Goal: Communication & Community: Answer question/provide support

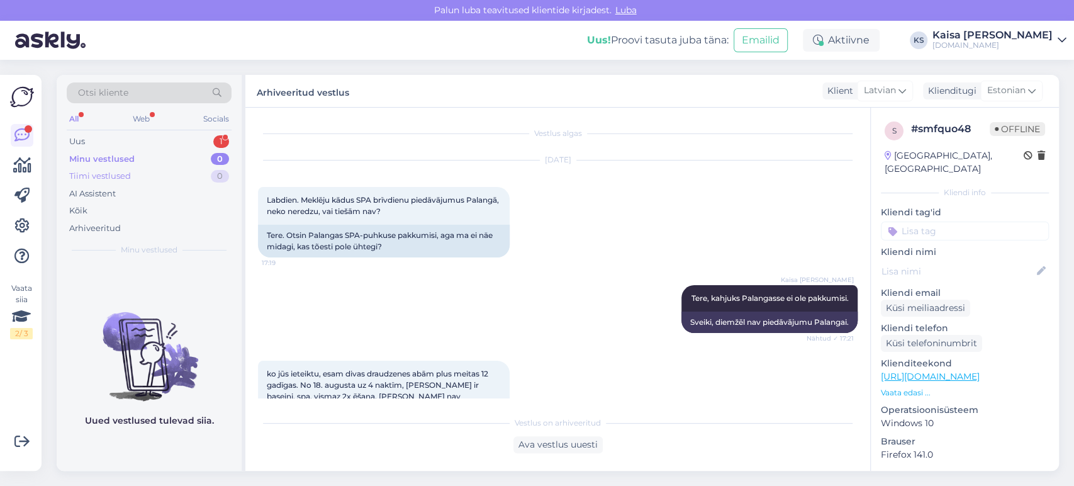
scroll to position [1028, 0]
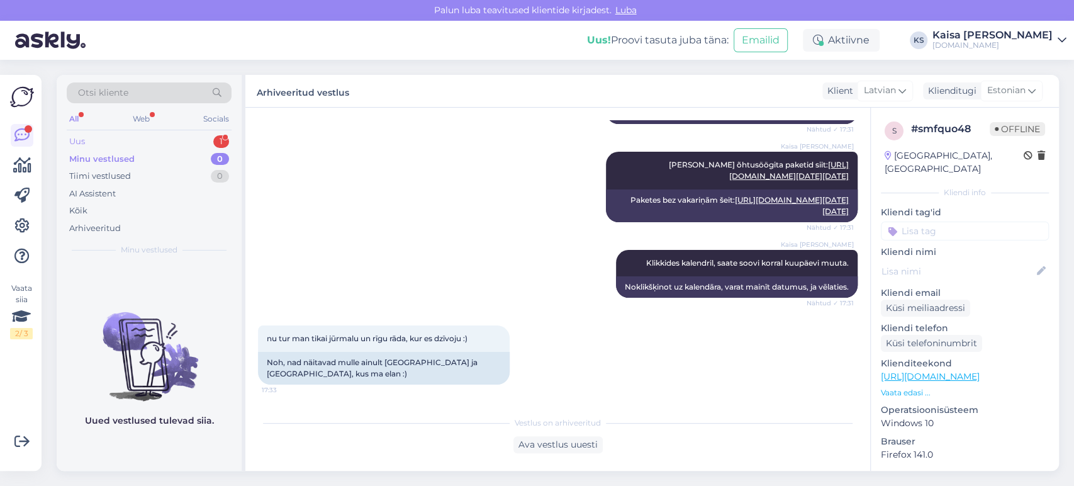
click at [199, 138] on div "Uus 1" at bounding box center [149, 142] width 165 height 18
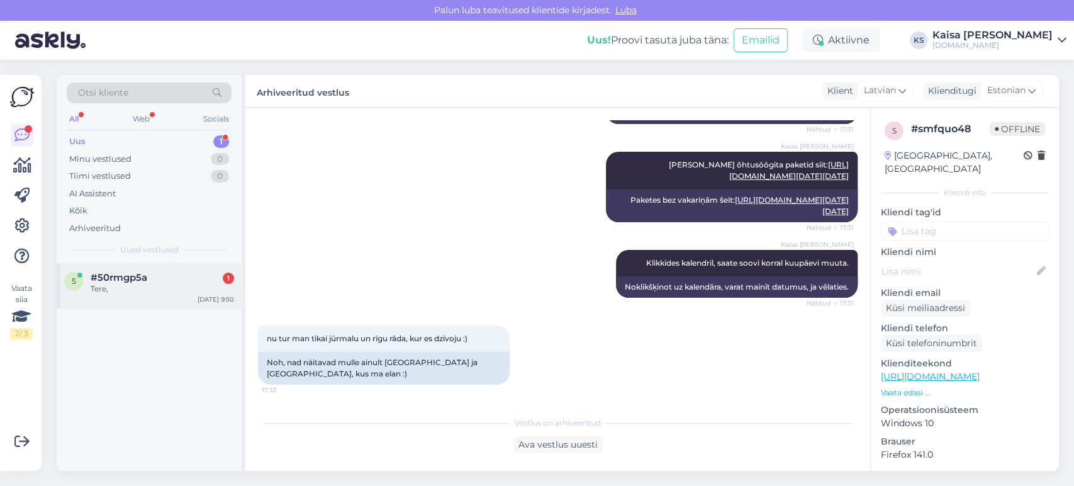
click at [151, 278] on div "#50rmgp5a 1" at bounding box center [162, 277] width 143 height 11
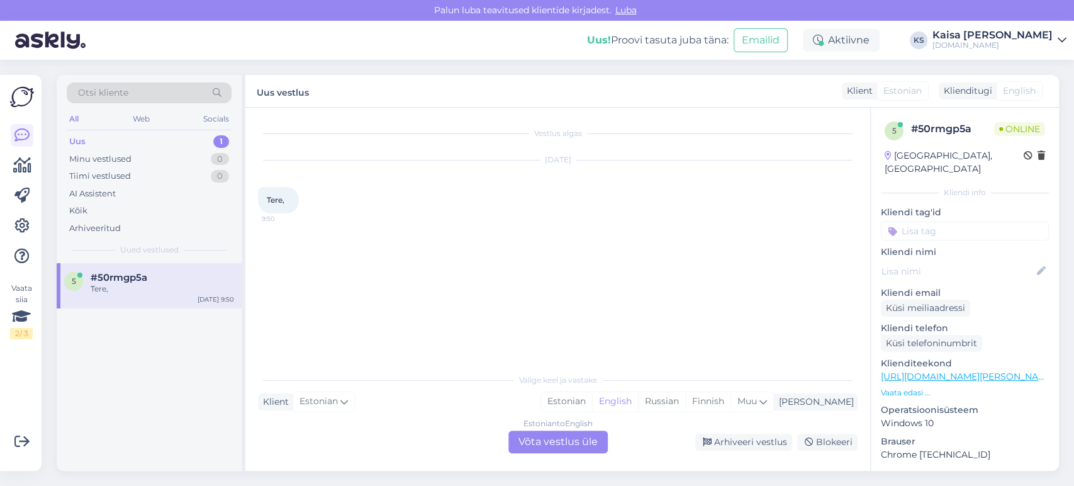
scroll to position [0, 0]
click at [592, 402] on div "Estonian" at bounding box center [566, 401] width 51 height 19
click at [584, 444] on div "Estonian to Estonian Võta vestlus üle" at bounding box center [557, 441] width 99 height 23
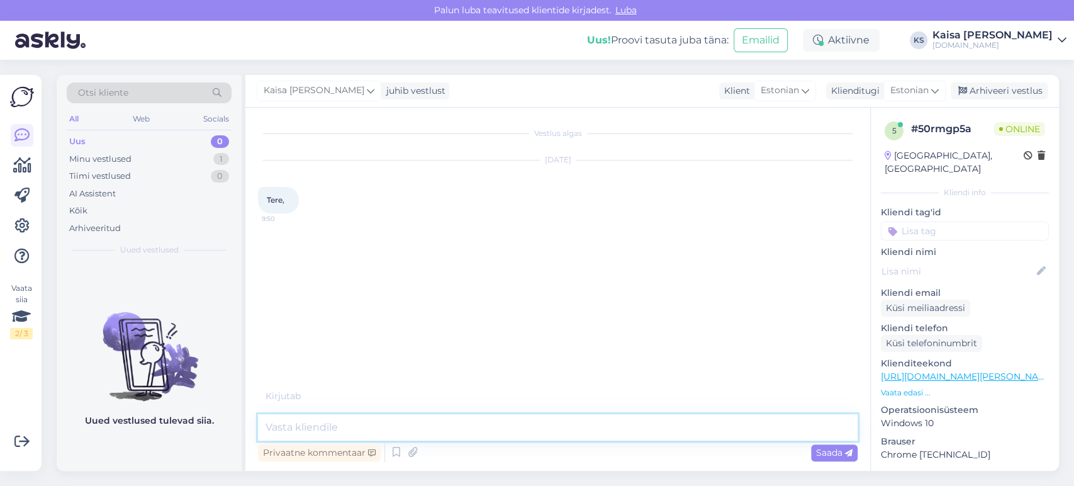
click at [579, 433] on textarea at bounding box center [558, 427] width 600 height 26
type textarea "Tere"
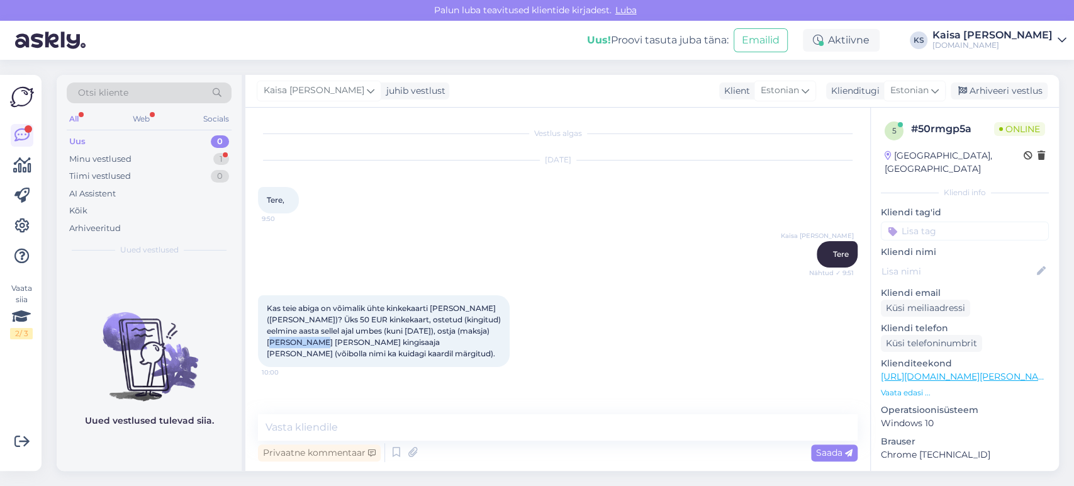
drag, startPoint x: 311, startPoint y: 340, endPoint x: 266, endPoint y: 340, distance: 44.7
click at [266, 340] on div "Kas teie abiga on võimalik ühte kinkekaarti [PERSON_NAME] ([PERSON_NAME])? Üks …" at bounding box center [384, 331] width 252 height 72
copy span "[PERSON_NAME]"
click at [463, 420] on textarea at bounding box center [558, 427] width 600 height 26
type textarea "Palun täpsustage ostja e-maili aadressi."
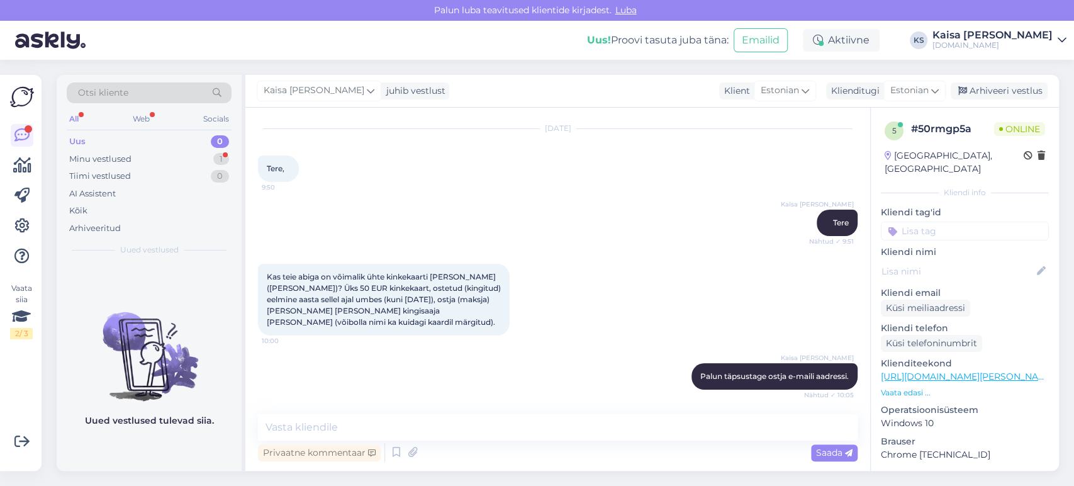
scroll to position [86, 0]
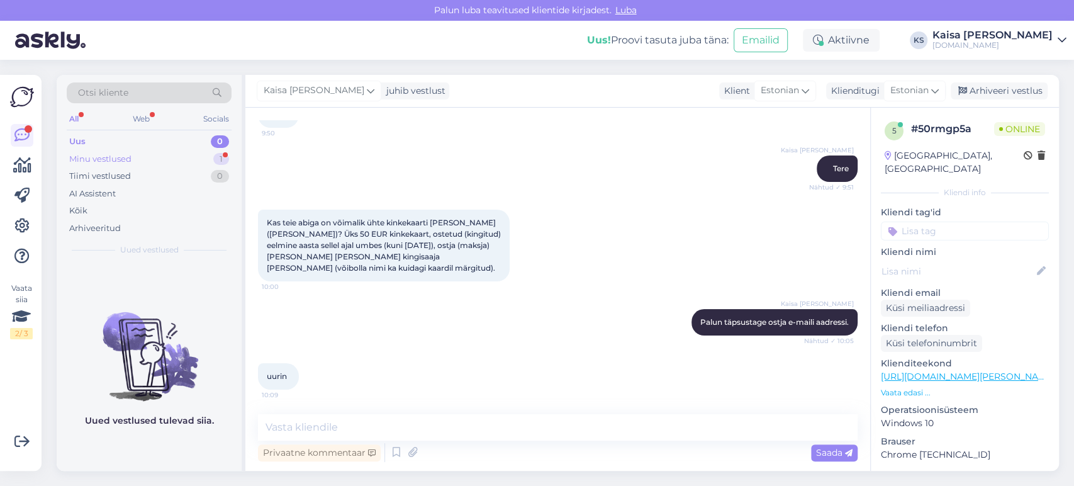
click at [196, 162] on div "Minu vestlused 1" at bounding box center [149, 159] width 165 height 18
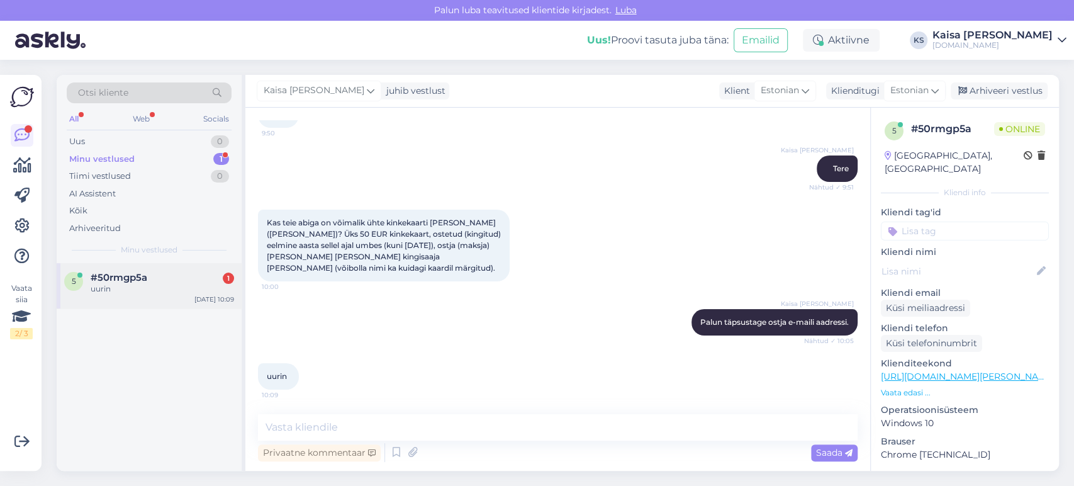
click at [174, 301] on div "5 #50rmgp5a 1 uurin [DATE] 10:09" at bounding box center [149, 285] width 185 height 45
click at [560, 333] on div "Kaisa [PERSON_NAME] Palun täpsustage ostja e-maili aadressi. Nähtud ✓ 10:05" at bounding box center [558, 322] width 600 height 54
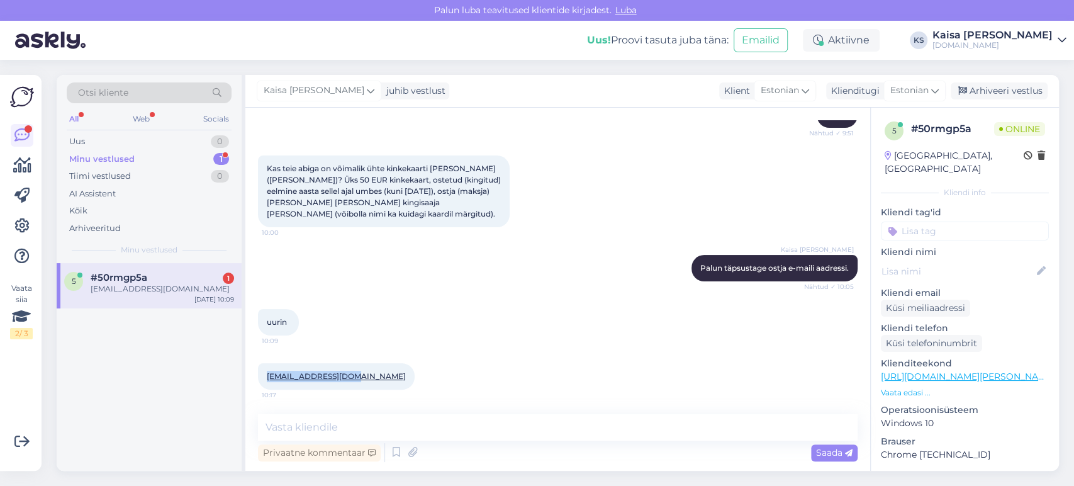
drag, startPoint x: 333, startPoint y: 374, endPoint x: 266, endPoint y: 381, distance: 67.8
click at [266, 381] on div "[EMAIL_ADDRESS][DOMAIN_NAME] 10:17" at bounding box center [336, 376] width 157 height 26
copy link "[EMAIL_ADDRESS][DOMAIN_NAME]"
click at [514, 430] on textarea at bounding box center [558, 427] width 600 height 26
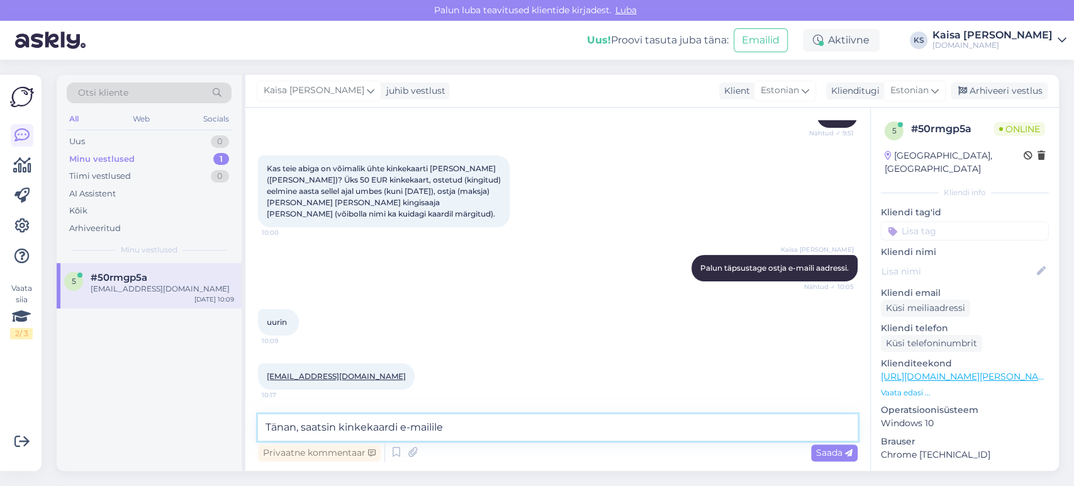
paste textarea "Kinkekaardi realiseerimine toimub broneeringu kinnitamise hetkel ehk et kui Tei…"
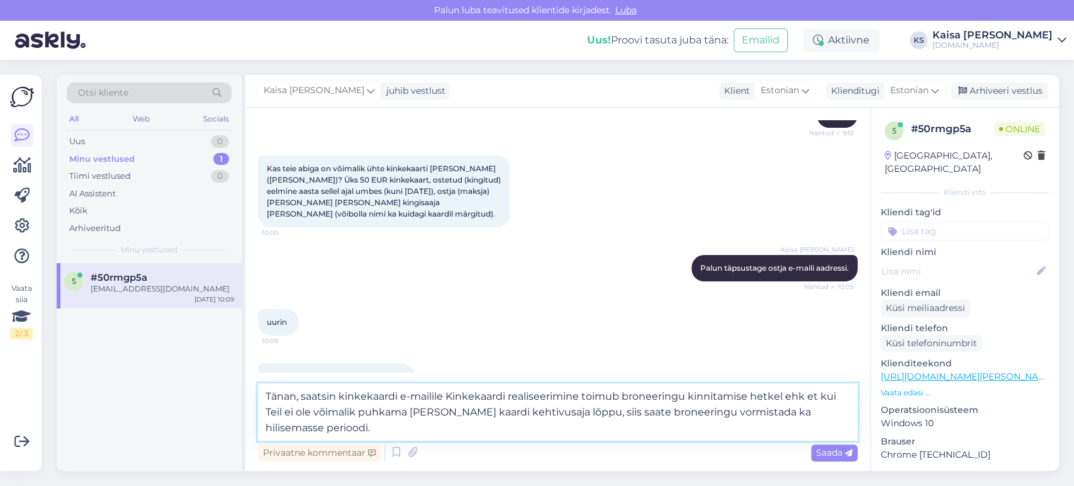
drag, startPoint x: 478, startPoint y: 433, endPoint x: 448, endPoint y: 396, distance: 47.5
click at [448, 396] on textarea "Tänan, saatsin kinkekaardi e-mailile Kinkekaardi realiseerimine toimub broneeri…" at bounding box center [558, 411] width 600 height 57
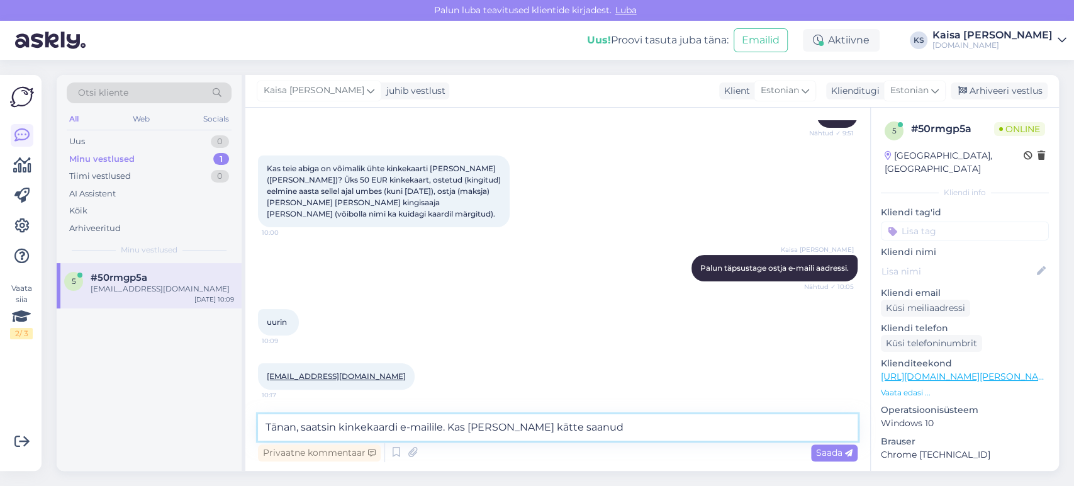
type textarea "Tänan, saatsin kinkekaardi e-mailile. Kas [PERSON_NAME] kätte saanud?"
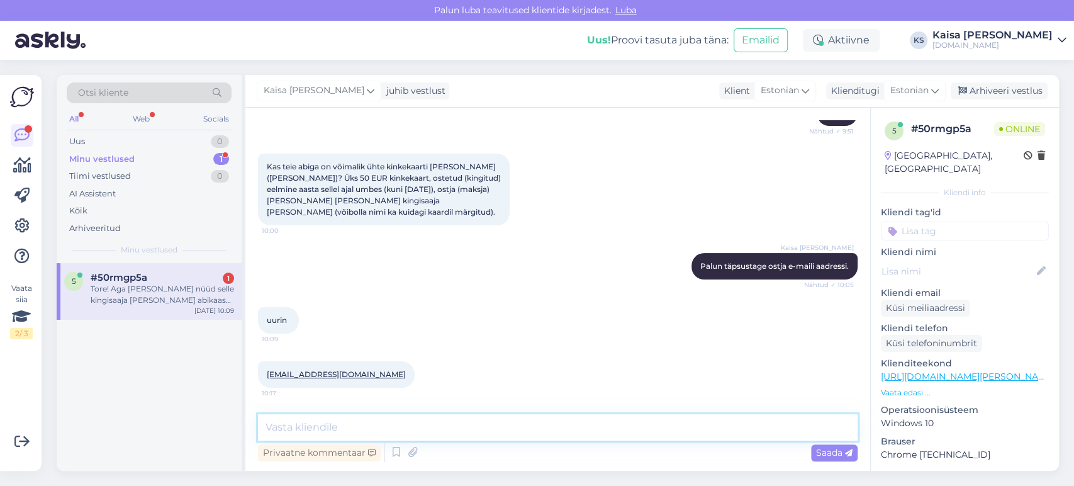
scroll to position [282, 0]
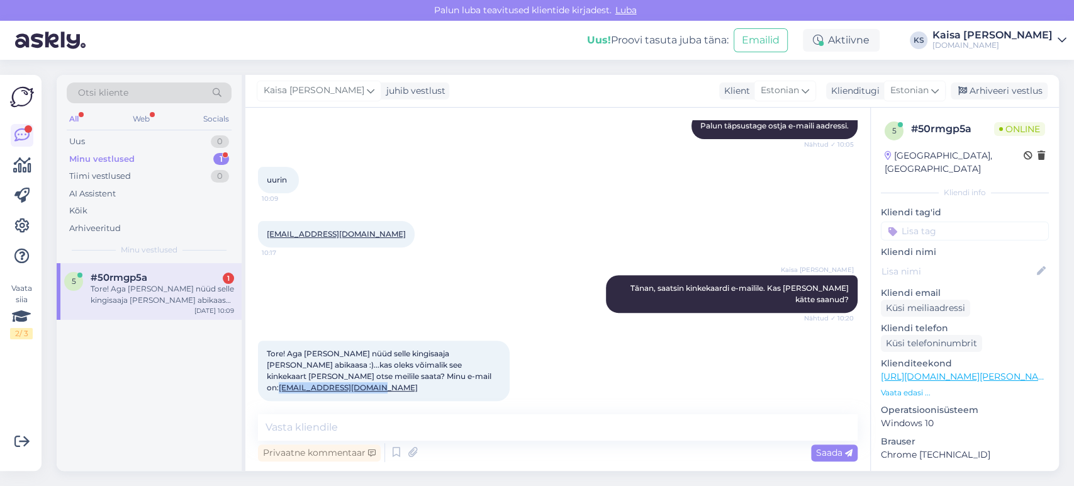
drag, startPoint x: 457, startPoint y: 376, endPoint x: 355, endPoint y: 378, distance: 102.0
click at [355, 378] on div "Tore! Aga [PERSON_NAME] nüüd selle kingisaaja [PERSON_NAME] abikaasa :)...kas o…" at bounding box center [384, 370] width 252 height 60
copy link "[EMAIL_ADDRESS][DOMAIN_NAME]"
click at [488, 427] on textarea at bounding box center [558, 427] width 600 height 26
type textarea "Saatsin Teie e-mailile :)"
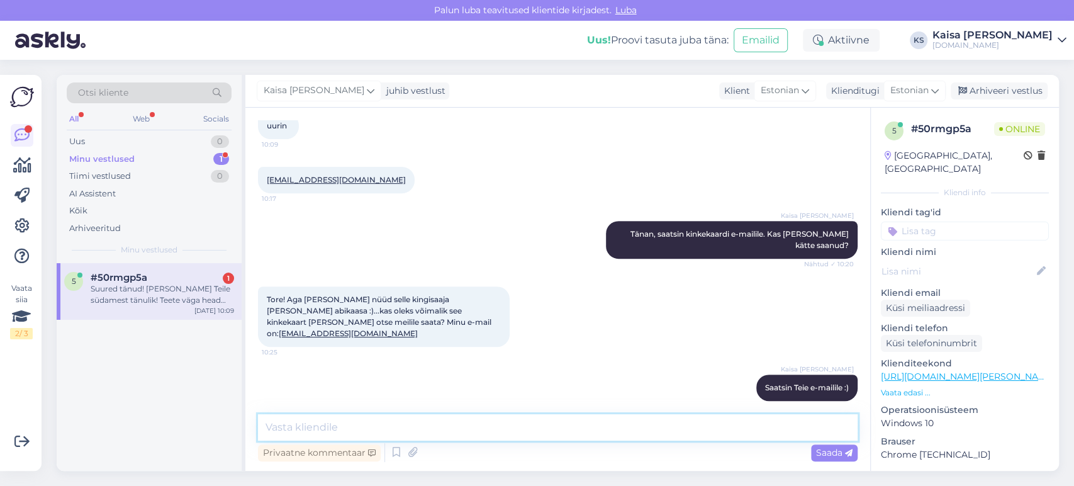
scroll to position [401, 0]
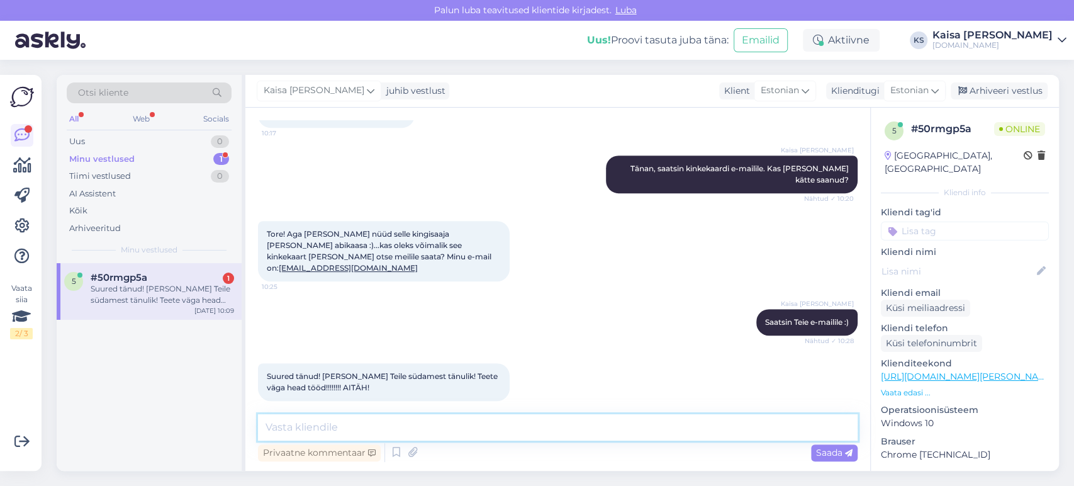
click at [459, 426] on textarea at bounding box center [558, 427] width 600 height 26
type textarea "Palun, suur tänu tagasiside eest! :)"
